Goal: Task Accomplishment & Management: Manage account settings

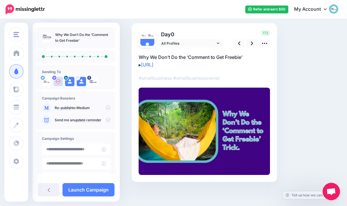
scroll to position [38, 0]
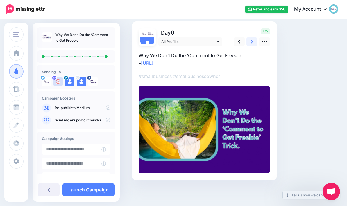
click at [251, 43] on icon at bounding box center [252, 42] width 2 height 4
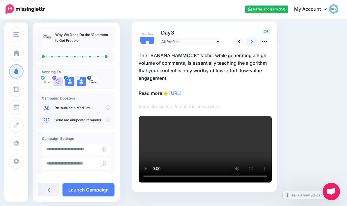
click at [253, 44] on icon at bounding box center [252, 42] width 2 height 6
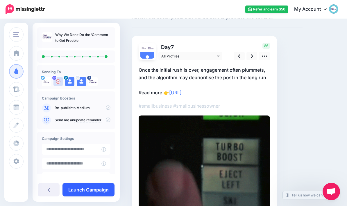
click at [75, 191] on link "Launch Campaign" at bounding box center [88, 189] width 52 height 13
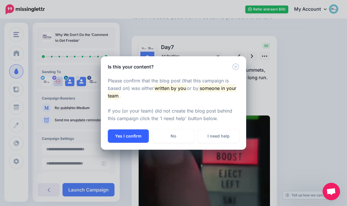
click at [124, 137] on button "Yes I confirm" at bounding box center [128, 136] width 41 height 13
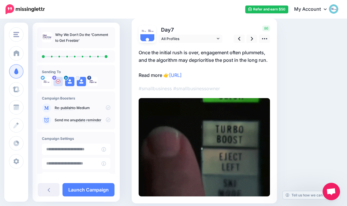
scroll to position [64, 0]
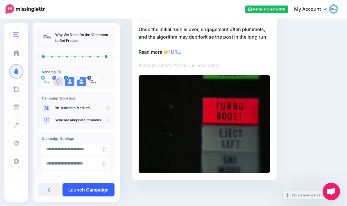
click at [99, 191] on link "Launch Campaign" at bounding box center [88, 189] width 52 height 13
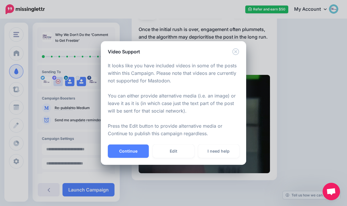
click at [96, 184] on div "Video Support It looks like you have included videos in some of the posts withi…" at bounding box center [173, 103] width 347 height 206
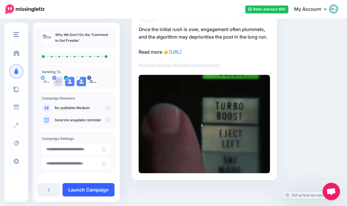
click at [86, 191] on link "Launch Campaign" at bounding box center [88, 189] width 52 height 13
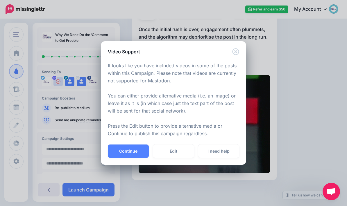
click at [333, 122] on div "Video Support It looks like you have included videos in some of the posts withi…" at bounding box center [173, 103] width 347 height 206
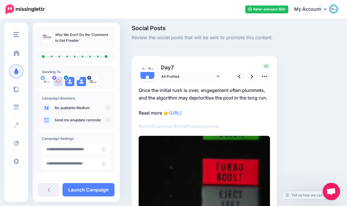
scroll to position [41, 0]
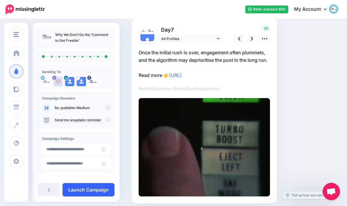
click at [80, 197] on link "Launch Campaign" at bounding box center [88, 189] width 52 height 13
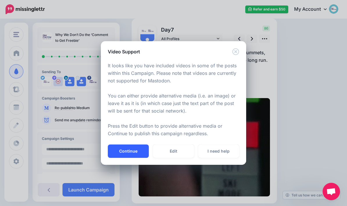
click at [118, 158] on button "Continue" at bounding box center [128, 151] width 41 height 13
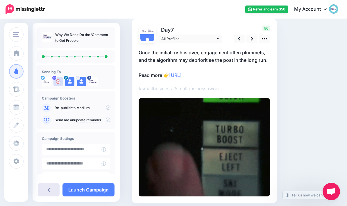
click at [43, 197] on link at bounding box center [49, 189] width 22 height 13
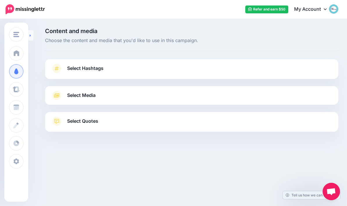
click at [30, 33] on link at bounding box center [30, 35] width 5 height 10
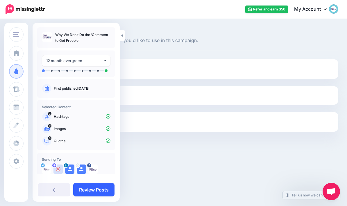
click at [82, 189] on link "Review Posts" at bounding box center [93, 189] width 41 height 13
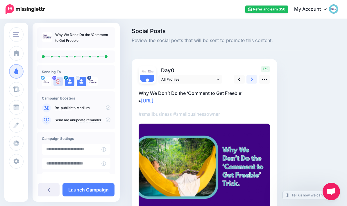
click at [254, 78] on link at bounding box center [251, 79] width 11 height 8
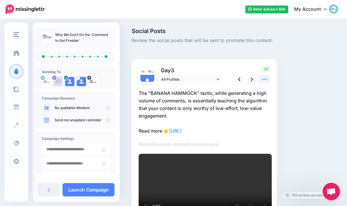
click at [268, 81] on link at bounding box center [264, 79] width 11 height 8
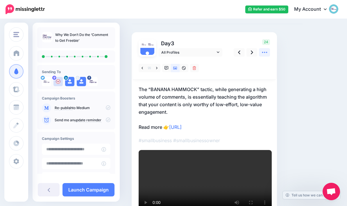
scroll to position [29, 0]
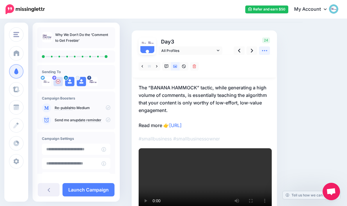
click at [267, 52] on icon at bounding box center [264, 51] width 6 height 6
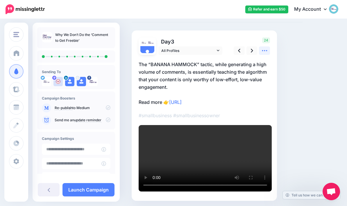
click at [265, 52] on icon at bounding box center [264, 51] width 6 height 6
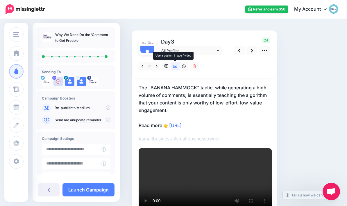
click at [175, 69] on link at bounding box center [175, 66] width 9 height 8
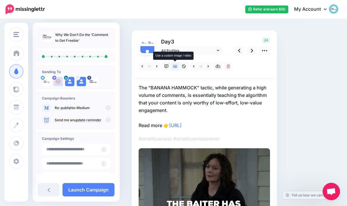
scroll to position [23, 0]
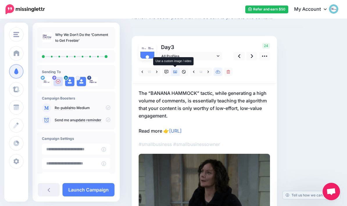
click at [218, 75] on link at bounding box center [217, 72] width 9 height 8
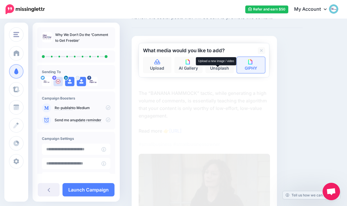
click at [256, 64] on link "GIPHY" at bounding box center [251, 65] width 28 height 16
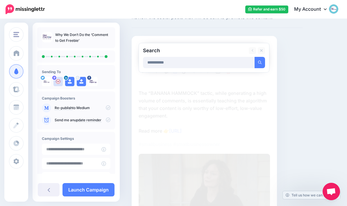
type input "**********"
click at [260, 62] on button "submit" at bounding box center [259, 62] width 10 height 11
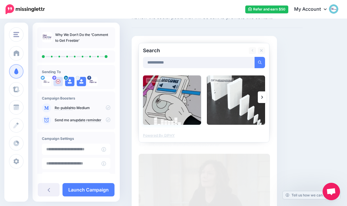
click at [174, 100] on img at bounding box center [172, 99] width 58 height 49
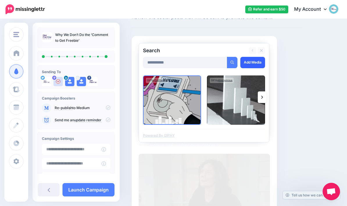
click at [256, 60] on link "Add Media" at bounding box center [252, 62] width 25 height 11
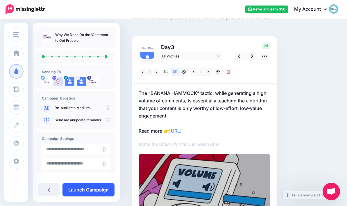
click at [76, 188] on link "Launch Campaign" at bounding box center [88, 189] width 52 height 13
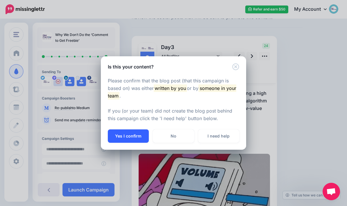
click at [125, 134] on button "Yes I confirm" at bounding box center [128, 136] width 41 height 13
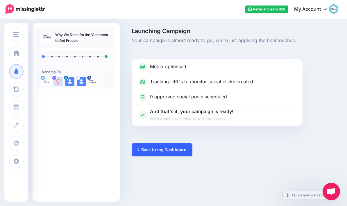
click at [170, 152] on link "Back to my Dashboard" at bounding box center [162, 149] width 61 height 13
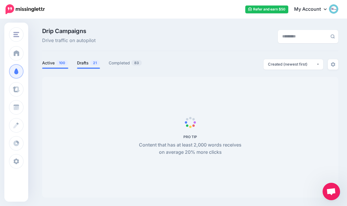
click at [85, 64] on link "Drafts 21" at bounding box center [88, 63] width 23 height 7
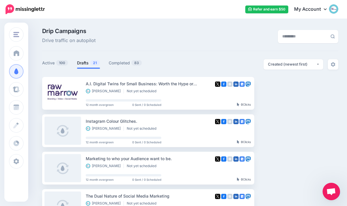
click at [89, 66] on link "Drafts 21" at bounding box center [88, 63] width 23 height 7
click at [279, 95] on link "Setup Campaign" at bounding box center [277, 93] width 39 height 10
click at [292, 94] on img at bounding box center [292, 93] width 5 height 5
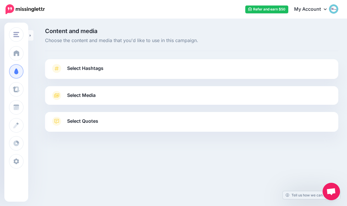
click at [78, 66] on span "Select Hashtags" at bounding box center [85, 68] width 36 height 8
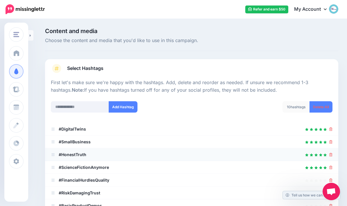
click at [328, 156] on div at bounding box center [191, 154] width 281 height 7
click at [331, 155] on icon at bounding box center [330, 154] width 3 height 3
click at [332, 179] on icon at bounding box center [330, 180] width 3 height 3
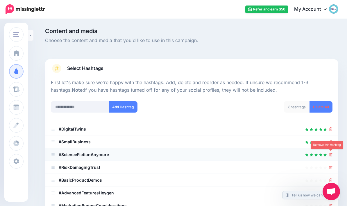
click at [330, 155] on icon at bounding box center [330, 154] width 3 height 3
click at [331, 153] on icon at bounding box center [330, 154] width 3 height 3
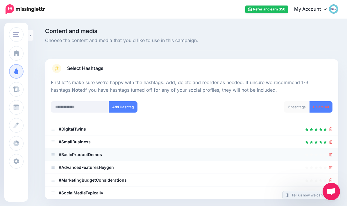
click at [331, 154] on icon at bounding box center [330, 154] width 3 height 3
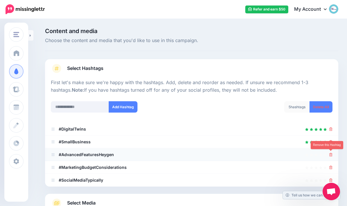
click at [331, 154] on icon at bounding box center [330, 154] width 3 height 3
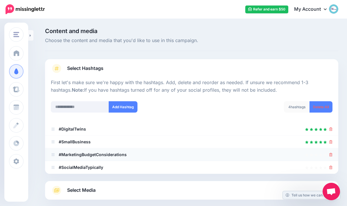
click at [332, 155] on icon at bounding box center [330, 154] width 3 height 3
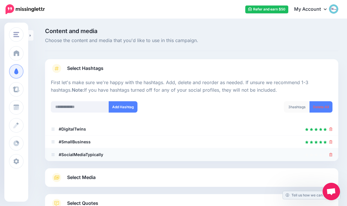
click at [332, 155] on icon at bounding box center [330, 154] width 3 height 3
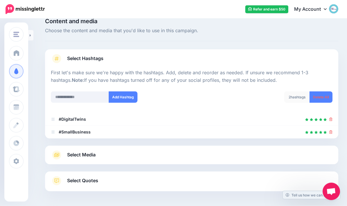
scroll to position [32, 0]
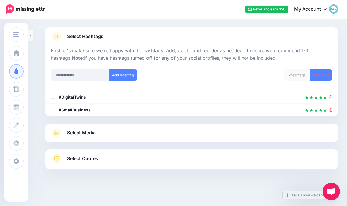
click at [317, 132] on link "Select Media" at bounding box center [191, 132] width 281 height 9
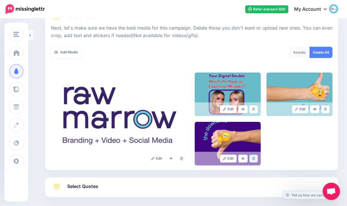
scroll to position [79, 0]
click at [257, 160] on link at bounding box center [253, 159] width 8 height 8
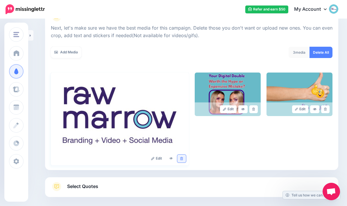
click at [182, 159] on icon at bounding box center [181, 158] width 3 height 3
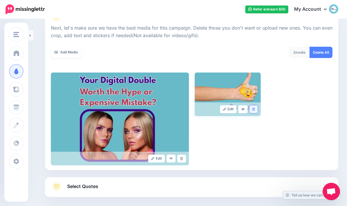
click at [256, 109] on link at bounding box center [253, 109] width 8 height 8
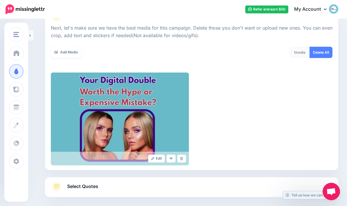
click at [218, 183] on link "Select Quotes" at bounding box center [191, 189] width 281 height 15
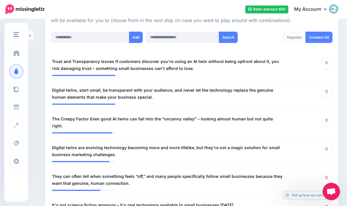
scroll to position [140, 0]
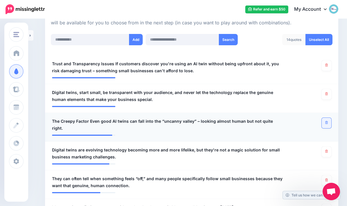
click at [328, 124] on link at bounding box center [326, 123] width 10 height 10
click at [330, 91] on link at bounding box center [326, 94] width 10 height 10
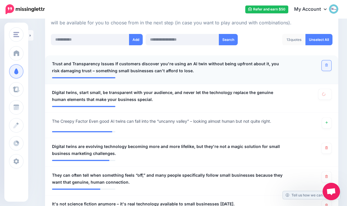
click at [326, 64] on icon at bounding box center [326, 65] width 3 height 3
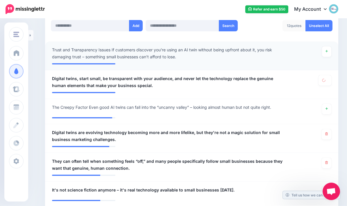
scroll to position [154, 0]
click at [326, 162] on icon at bounding box center [326, 162] width 3 height 3
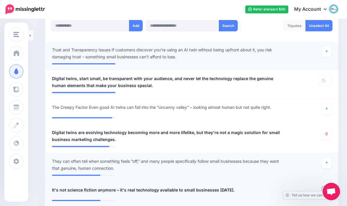
click at [325, 191] on icon at bounding box center [326, 191] width 3 height 3
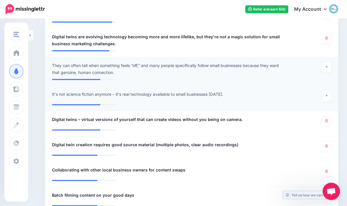
scroll to position [250, 0]
click at [328, 171] on link at bounding box center [326, 172] width 10 height 10
click at [326, 196] on icon at bounding box center [326, 196] width 3 height 3
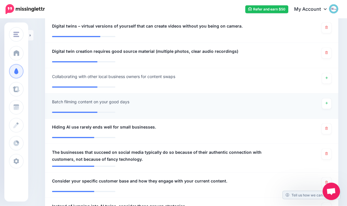
scroll to position [344, 0]
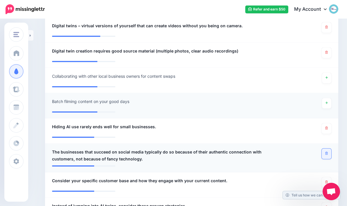
click at [323, 155] on link at bounding box center [326, 154] width 10 height 10
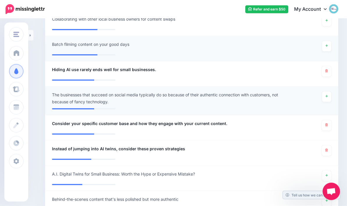
scroll to position [400, 0]
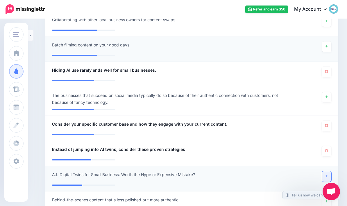
click at [326, 176] on icon at bounding box center [326, 176] width 2 height 3
click at [328, 149] on link at bounding box center [326, 151] width 10 height 10
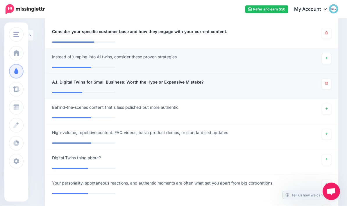
scroll to position [493, 0]
click at [53, 158] on span "Digital Twins thing about?" at bounding box center [76, 157] width 49 height 7
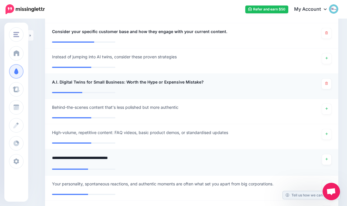
type textarea "**********"
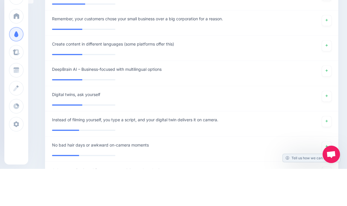
scroll to position [799, 0]
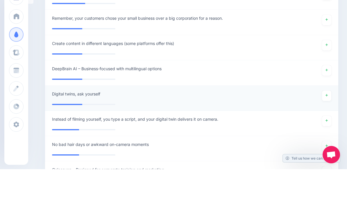
click at [112, 127] on div "**********" at bounding box center [168, 132] width 240 height 10
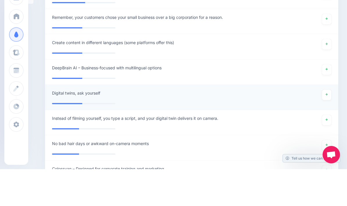
scroll to position [835, 0]
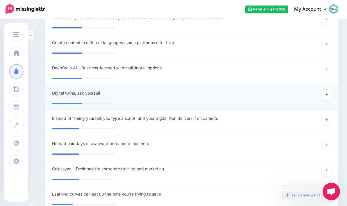
click at [116, 95] on div "**********" at bounding box center [168, 95] width 240 height 10
click at [102, 94] on div "**********" at bounding box center [168, 95] width 240 height 10
click at [242, 98] on div "**********" at bounding box center [168, 95] width 240 height 10
click at [53, 92] on span "Digital twins, ask yourself" at bounding box center [76, 93] width 48 height 7
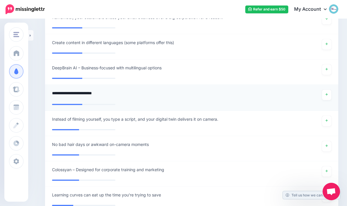
click at [79, 94] on textarea "**********" at bounding box center [167, 95] width 231 height 11
click at [127, 90] on textarea "**********" at bounding box center [167, 95] width 231 height 11
type textarea "**********"
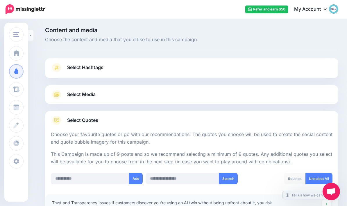
scroll to position [0, 0]
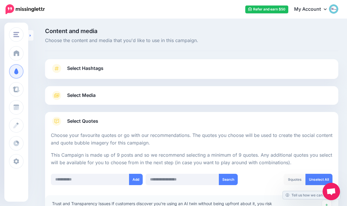
click at [29, 35] on link at bounding box center [30, 35] width 5 height 10
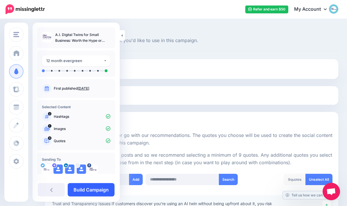
click at [82, 187] on link "Build Campaign" at bounding box center [91, 189] width 47 height 13
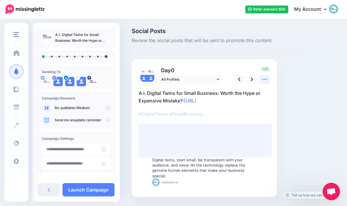
click at [262, 82] on icon at bounding box center [264, 79] width 6 height 6
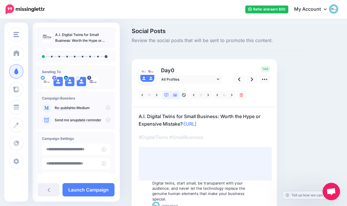
click at [177, 96] on icon at bounding box center [175, 95] width 4 height 4
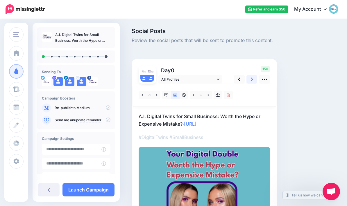
click at [251, 79] on icon at bounding box center [252, 79] width 2 height 6
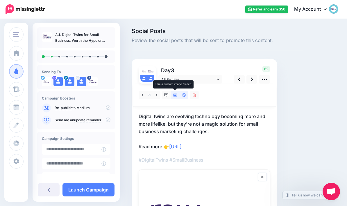
click at [177, 98] on link at bounding box center [175, 95] width 9 height 8
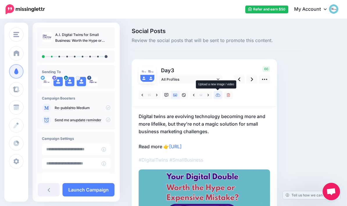
click at [220, 97] on link at bounding box center [217, 95] width 9 height 8
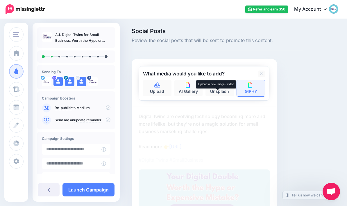
click at [252, 87] on img at bounding box center [250, 84] width 5 height 5
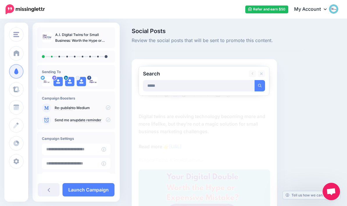
type input "*****"
click at [260, 85] on button "submit" at bounding box center [259, 85] width 10 height 11
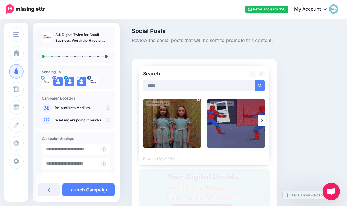
click at [230, 124] on img at bounding box center [236, 123] width 58 height 49
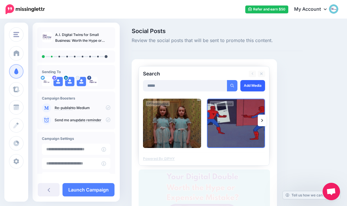
click at [254, 85] on link "Add Media" at bounding box center [252, 85] width 25 height 11
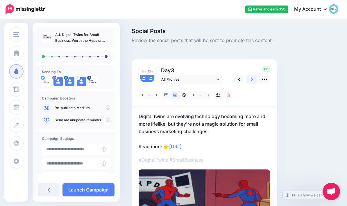
click at [251, 79] on icon at bounding box center [252, 79] width 2 height 6
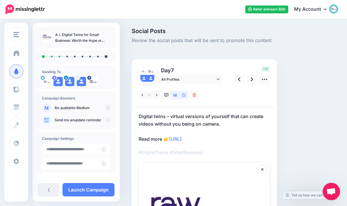
click at [174, 95] on icon at bounding box center [175, 95] width 4 height 3
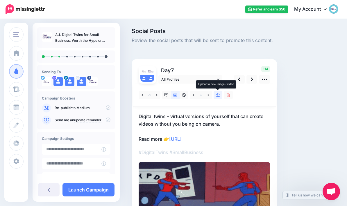
click at [221, 95] on link at bounding box center [217, 95] width 9 height 8
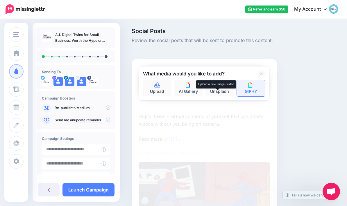
click at [251, 87] on img at bounding box center [250, 84] width 5 height 5
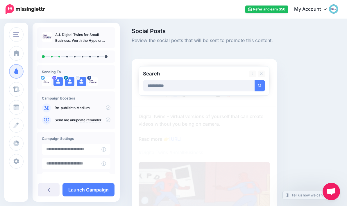
click at [260, 85] on button "submit" at bounding box center [259, 85] width 10 height 11
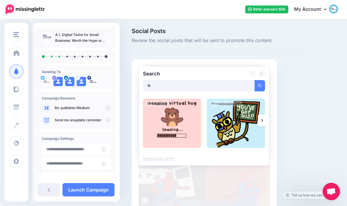
type input "*"
click at [260, 85] on button "submit" at bounding box center [259, 85] width 10 height 11
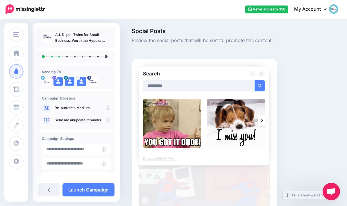
click at [147, 86] on input "**********" at bounding box center [199, 85] width 112 height 11
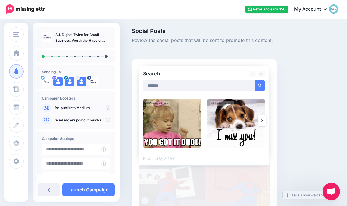
type input "*******"
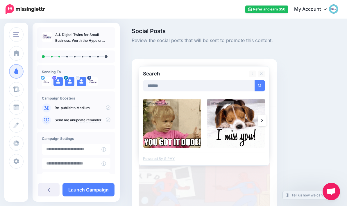
click at [260, 85] on button "submit" at bounding box center [259, 85] width 10 height 11
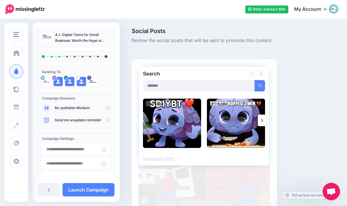
click at [259, 121] on link at bounding box center [262, 121] width 9 height 12
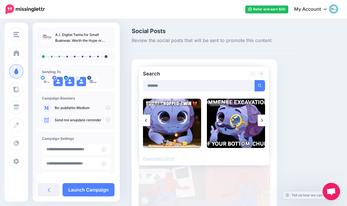
click at [262, 119] on icon at bounding box center [262, 120] width 2 height 5
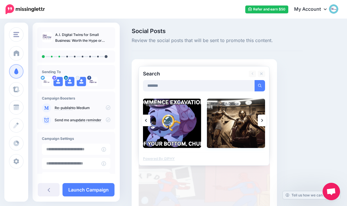
click at [237, 127] on img at bounding box center [236, 123] width 58 height 49
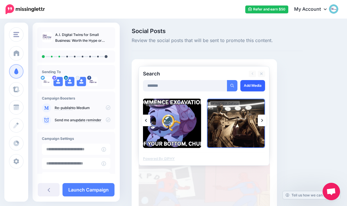
click at [253, 89] on link "Add Media" at bounding box center [252, 85] width 25 height 11
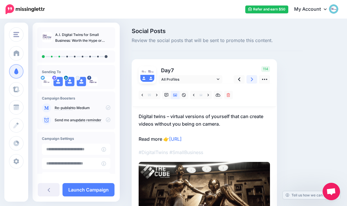
click at [249, 78] on link at bounding box center [251, 79] width 11 height 8
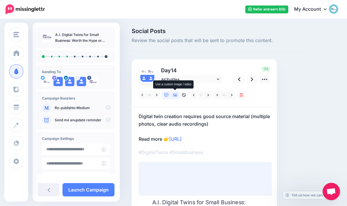
click at [177, 96] on link at bounding box center [175, 95] width 9 height 8
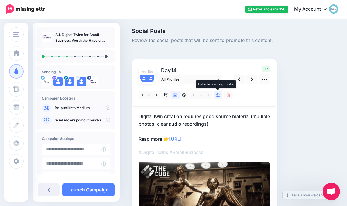
click at [217, 98] on link at bounding box center [217, 95] width 9 height 8
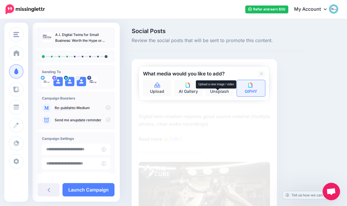
click at [254, 90] on link "GIPHY" at bounding box center [251, 88] width 28 height 16
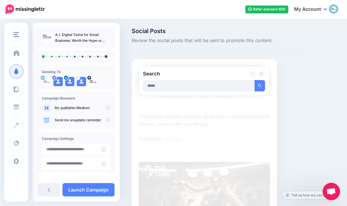
click at [260, 85] on button "submit" at bounding box center [259, 85] width 10 height 11
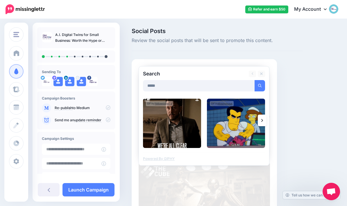
click at [260, 121] on link at bounding box center [262, 121] width 9 height 12
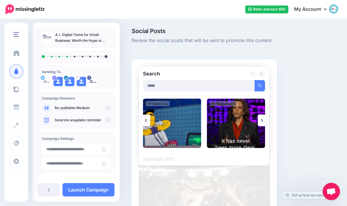
click at [262, 122] on icon at bounding box center [262, 120] width 2 height 5
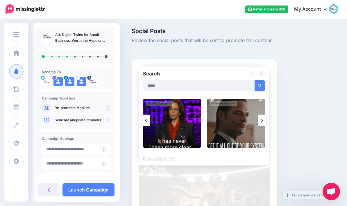
click at [261, 121] on icon at bounding box center [262, 120] width 2 height 3
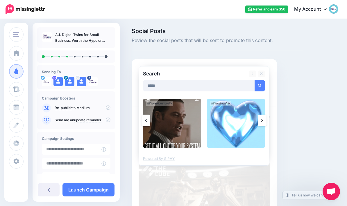
click at [262, 122] on icon at bounding box center [262, 120] width 2 height 5
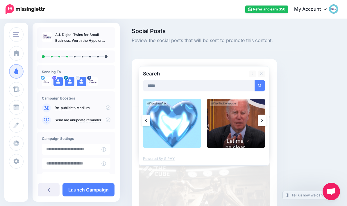
click at [264, 123] on link at bounding box center [262, 121] width 9 height 12
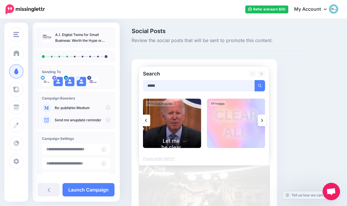
click at [203, 86] on input "*****" at bounding box center [199, 85] width 112 height 11
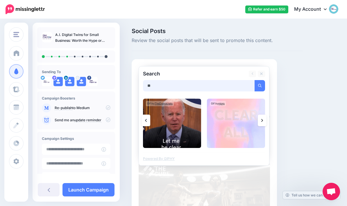
type input "*"
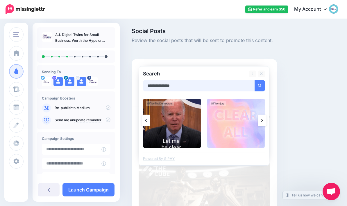
type input "**********"
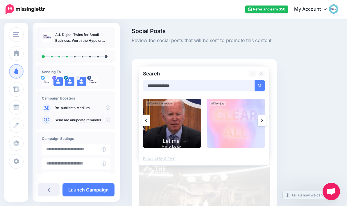
click at [260, 85] on button "submit" at bounding box center [259, 85] width 10 height 11
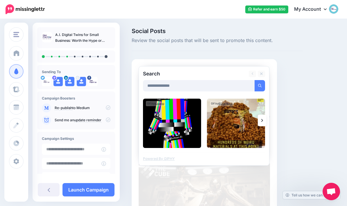
click at [263, 122] on link at bounding box center [262, 121] width 9 height 12
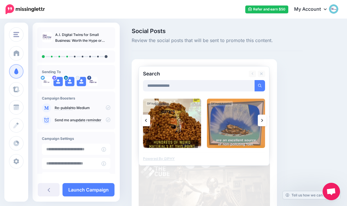
click at [265, 124] on link at bounding box center [262, 121] width 9 height 12
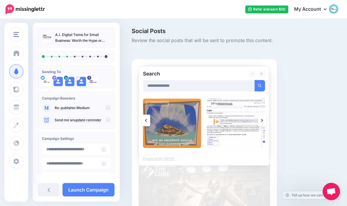
click at [149, 121] on link at bounding box center [145, 121] width 9 height 12
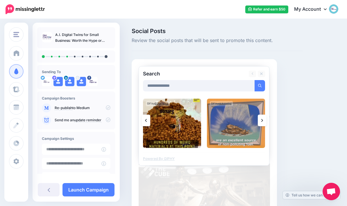
click at [145, 125] on link at bounding box center [145, 121] width 9 height 12
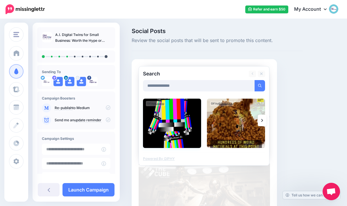
click at [178, 126] on img at bounding box center [172, 123] width 58 height 49
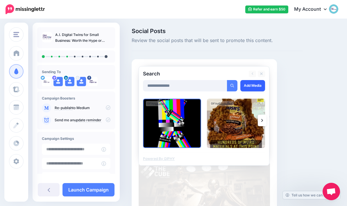
click at [254, 87] on link "Add Media" at bounding box center [252, 85] width 25 height 11
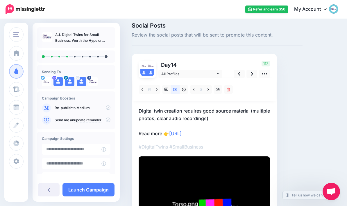
scroll to position [5, 0]
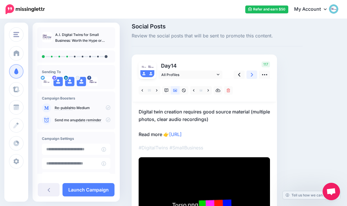
click at [253, 76] on icon at bounding box center [252, 75] width 2 height 6
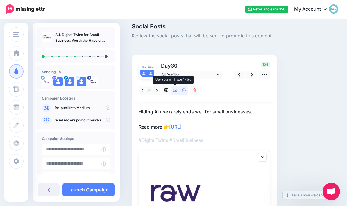
click at [178, 91] on link at bounding box center [175, 90] width 9 height 8
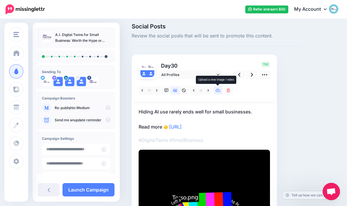
click at [220, 89] on icon at bounding box center [217, 91] width 5 height 4
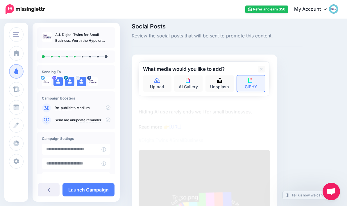
click at [255, 86] on link "GIPHY" at bounding box center [251, 83] width 28 height 16
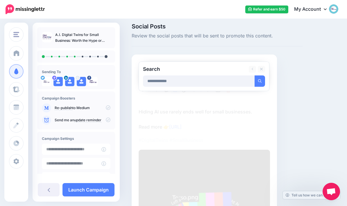
type input "**********"
click at [260, 81] on button "submit" at bounding box center [259, 80] width 10 height 11
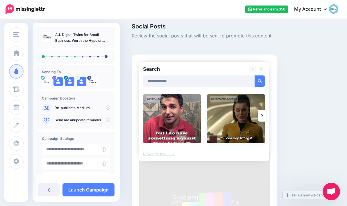
click at [238, 121] on img at bounding box center [236, 118] width 58 height 49
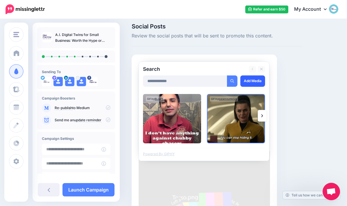
click at [256, 82] on link "Add Media" at bounding box center [252, 80] width 25 height 11
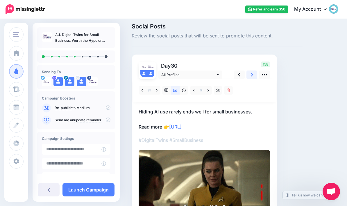
click at [254, 76] on link at bounding box center [251, 75] width 11 height 8
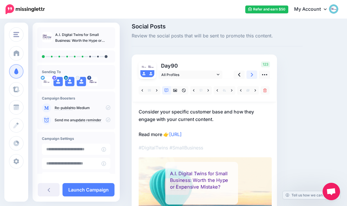
click at [251, 76] on icon at bounding box center [252, 75] width 2 height 6
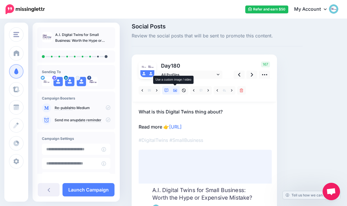
click at [177, 91] on link at bounding box center [175, 90] width 9 height 8
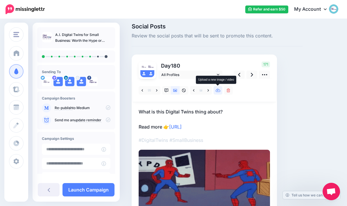
click at [222, 90] on link at bounding box center [217, 90] width 9 height 8
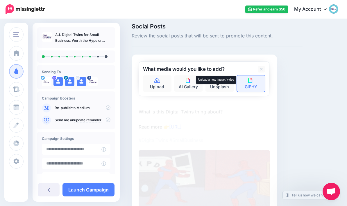
click at [252, 82] on img at bounding box center [250, 80] width 5 height 5
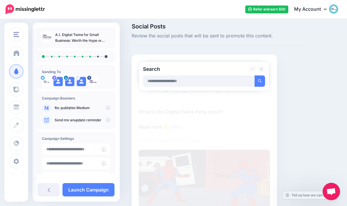
type input "*"
type input "*****"
click at [260, 81] on button "submit" at bounding box center [259, 80] width 10 height 11
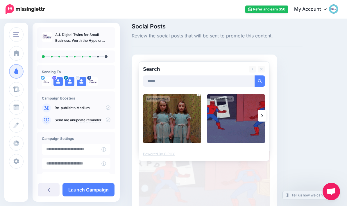
click at [262, 114] on icon at bounding box center [262, 116] width 2 height 5
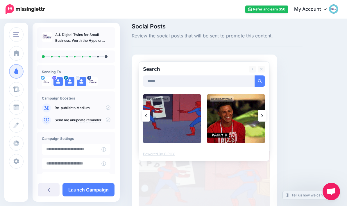
click at [262, 118] on icon at bounding box center [262, 116] width 2 height 5
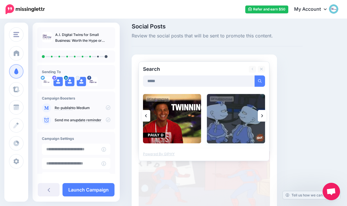
click at [236, 124] on img at bounding box center [236, 118] width 58 height 49
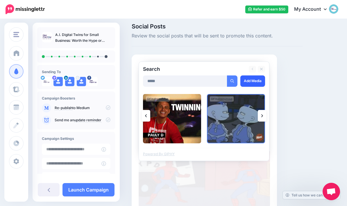
click at [256, 79] on link "Add Media" at bounding box center [252, 80] width 25 height 11
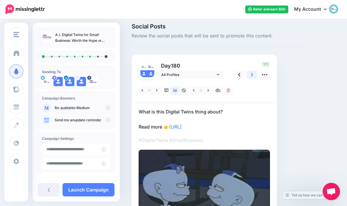
click at [251, 76] on icon at bounding box center [252, 75] width 2 height 6
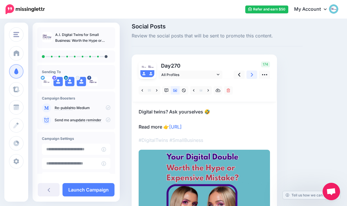
click at [253, 75] on link at bounding box center [251, 75] width 11 height 8
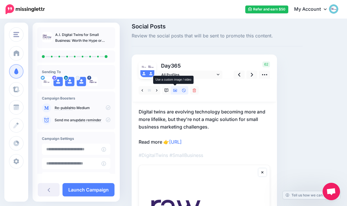
click at [176, 92] on link at bounding box center [175, 90] width 9 height 8
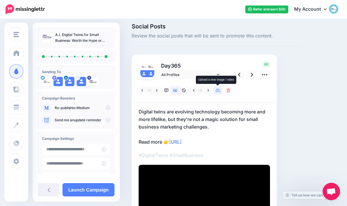
click at [220, 90] on icon at bounding box center [217, 90] width 5 height 3
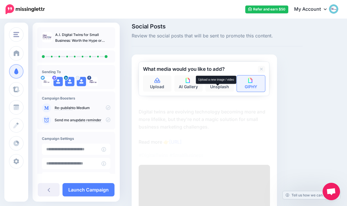
click at [252, 81] on img at bounding box center [250, 80] width 5 height 5
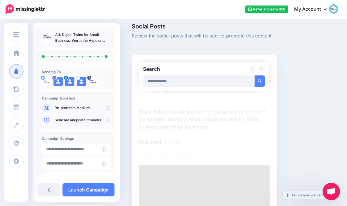
type input "**********"
click at [260, 81] on button "submit" at bounding box center [259, 80] width 10 height 11
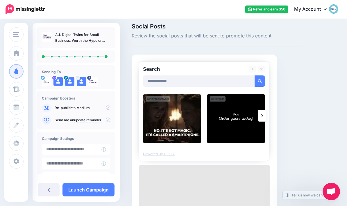
click at [264, 116] on link at bounding box center [262, 116] width 9 height 12
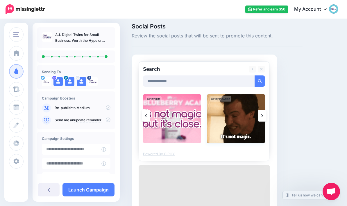
click at [238, 122] on img at bounding box center [236, 118] width 58 height 49
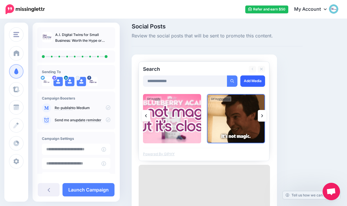
click at [255, 82] on link "Add Media" at bounding box center [252, 80] width 25 height 11
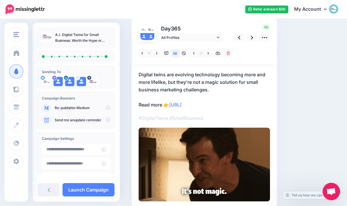
scroll to position [39, 0]
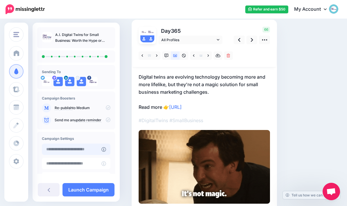
click at [72, 149] on input "text" at bounding box center [72, 149] width 60 height 11
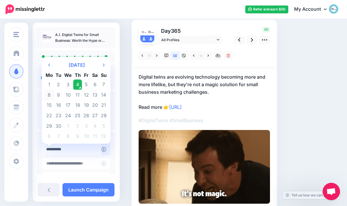
click at [49, 96] on td "8" at bounding box center [49, 95] width 10 height 10
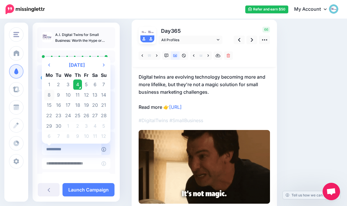
type input "**********"
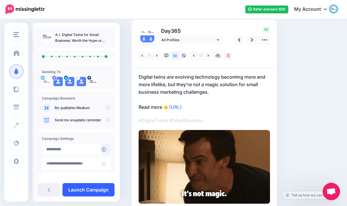
click at [75, 191] on link "Launch Campaign" at bounding box center [88, 189] width 52 height 13
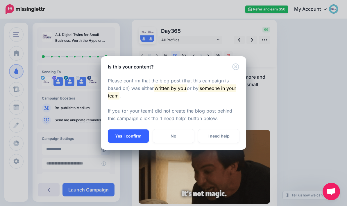
click at [123, 134] on button "Yes I confirm" at bounding box center [128, 136] width 41 height 13
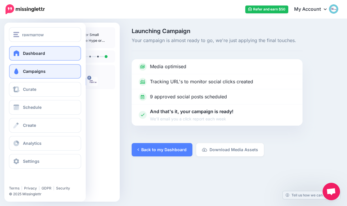
click at [14, 56] on span at bounding box center [17, 53] width 8 height 6
click at [20, 54] on span at bounding box center [17, 53] width 8 height 6
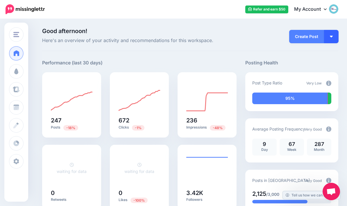
click at [330, 40] on button "button" at bounding box center [331, 36] width 15 height 13
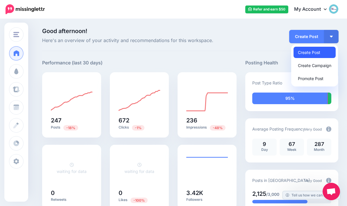
click at [322, 55] on link "Create Post" at bounding box center [314, 52] width 42 height 11
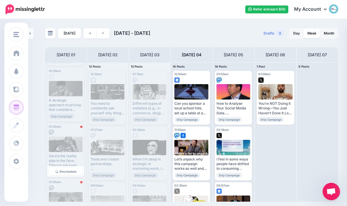
scroll to position [115, 0]
click at [64, 170] on span "Reschedule" at bounding box center [68, 171] width 17 height 3
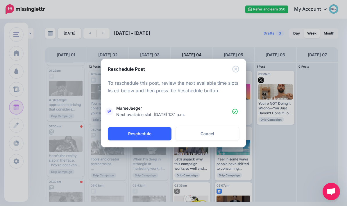
click at [157, 135] on button "Reschedule" at bounding box center [140, 133] width 64 height 13
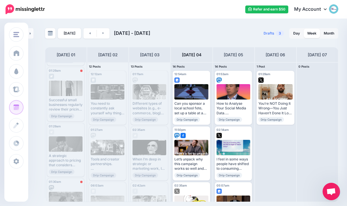
scroll to position [0, 0]
click at [66, 115] on span "Reschedule" at bounding box center [68, 115] width 17 height 3
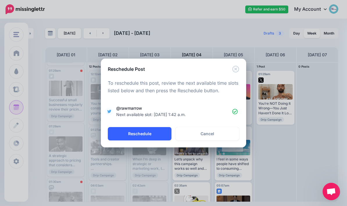
click at [156, 134] on button "Reschedule" at bounding box center [140, 133] width 64 height 13
click at [237, 70] on icon "Close" at bounding box center [235, 69] width 7 height 7
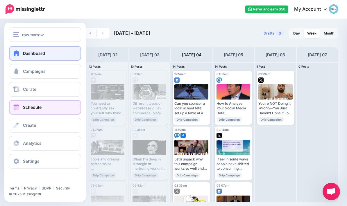
click at [16, 54] on span at bounding box center [17, 53] width 8 height 6
click at [24, 52] on span "Dashboard" at bounding box center [34, 53] width 22 height 5
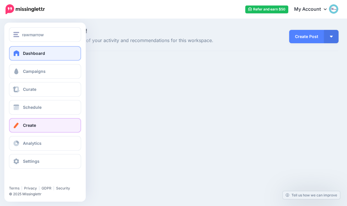
click at [15, 130] on link "Create" at bounding box center [45, 125] width 72 height 15
click at [17, 125] on span at bounding box center [16, 126] width 8 height 6
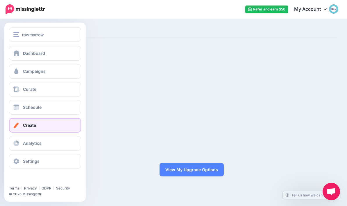
click at [16, 125] on span at bounding box center [16, 126] width 8 height 6
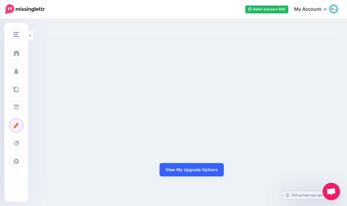
click at [201, 177] on link "View My Upgrade Options" at bounding box center [191, 169] width 64 height 13
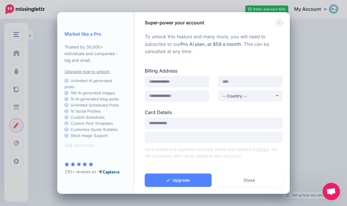
click at [277, 24] on icon "Close" at bounding box center [279, 22] width 7 height 7
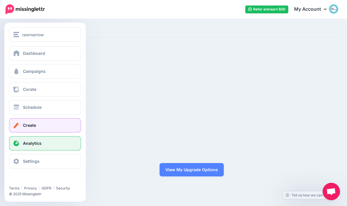
click at [18, 145] on span at bounding box center [16, 144] width 8 height 6
click at [24, 145] on span "Analytics" at bounding box center [32, 143] width 19 height 5
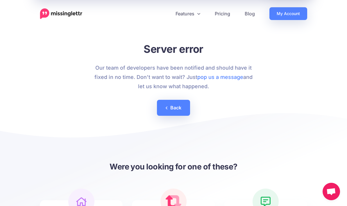
scroll to position [2, 0]
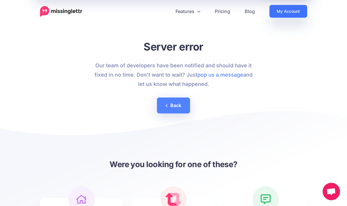
click at [293, 17] on link "My Account" at bounding box center [288, 11] width 38 height 13
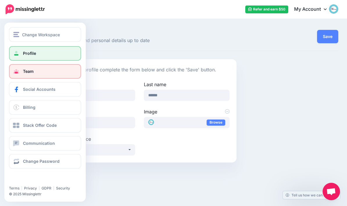
click at [13, 72] on span at bounding box center [16, 72] width 8 height 6
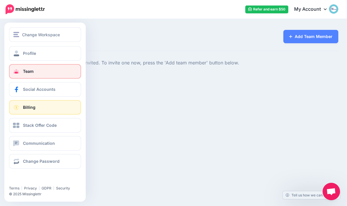
click at [10, 109] on link "Billing" at bounding box center [45, 107] width 72 height 15
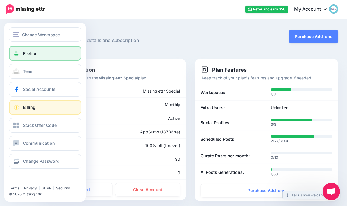
click at [14, 56] on span at bounding box center [16, 54] width 8 height 6
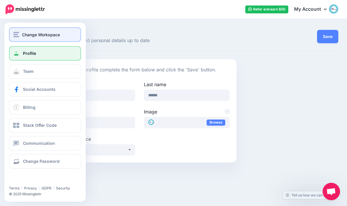
click at [18, 33] on img "button" at bounding box center [16, 34] width 6 height 5
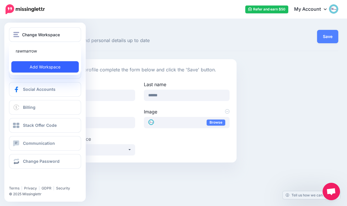
click at [21, 69] on link "Add Workspace" at bounding box center [44, 66] width 67 height 11
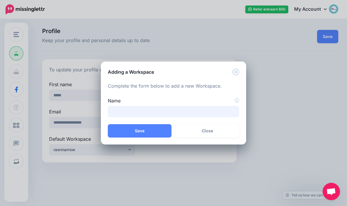
click at [121, 113] on input "Name" at bounding box center [173, 111] width 131 height 11
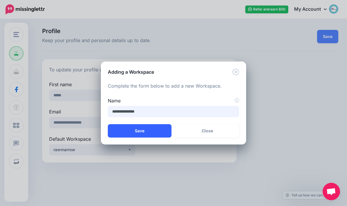
type input "**********"
click at [152, 131] on button "Save" at bounding box center [140, 130] width 64 height 13
